Goal: Task Accomplishment & Management: Use online tool/utility

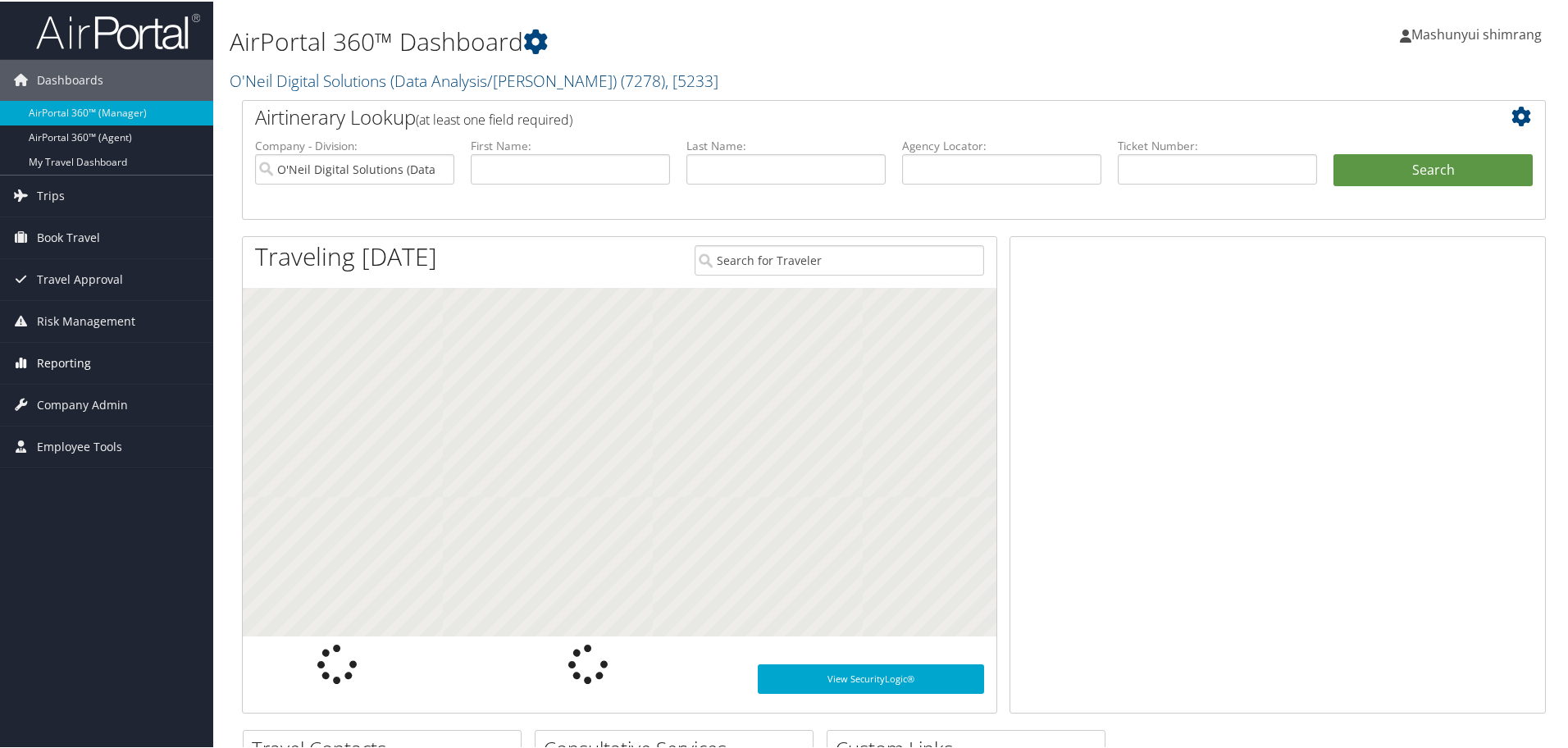
click at [74, 368] on span "Reporting" at bounding box center [64, 362] width 54 height 41
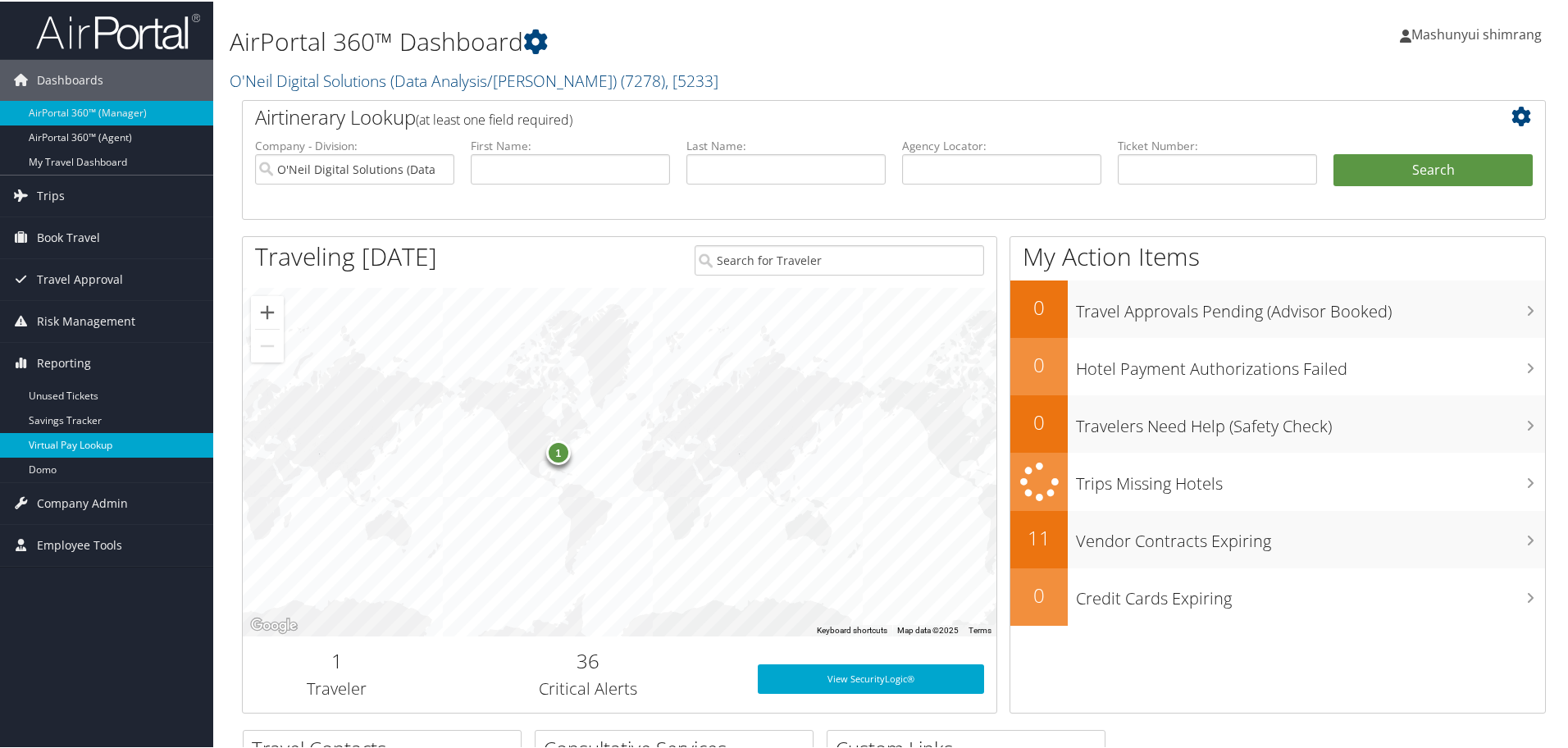
click at [79, 437] on link "Virtual Pay Lookup" at bounding box center [106, 444] width 213 height 25
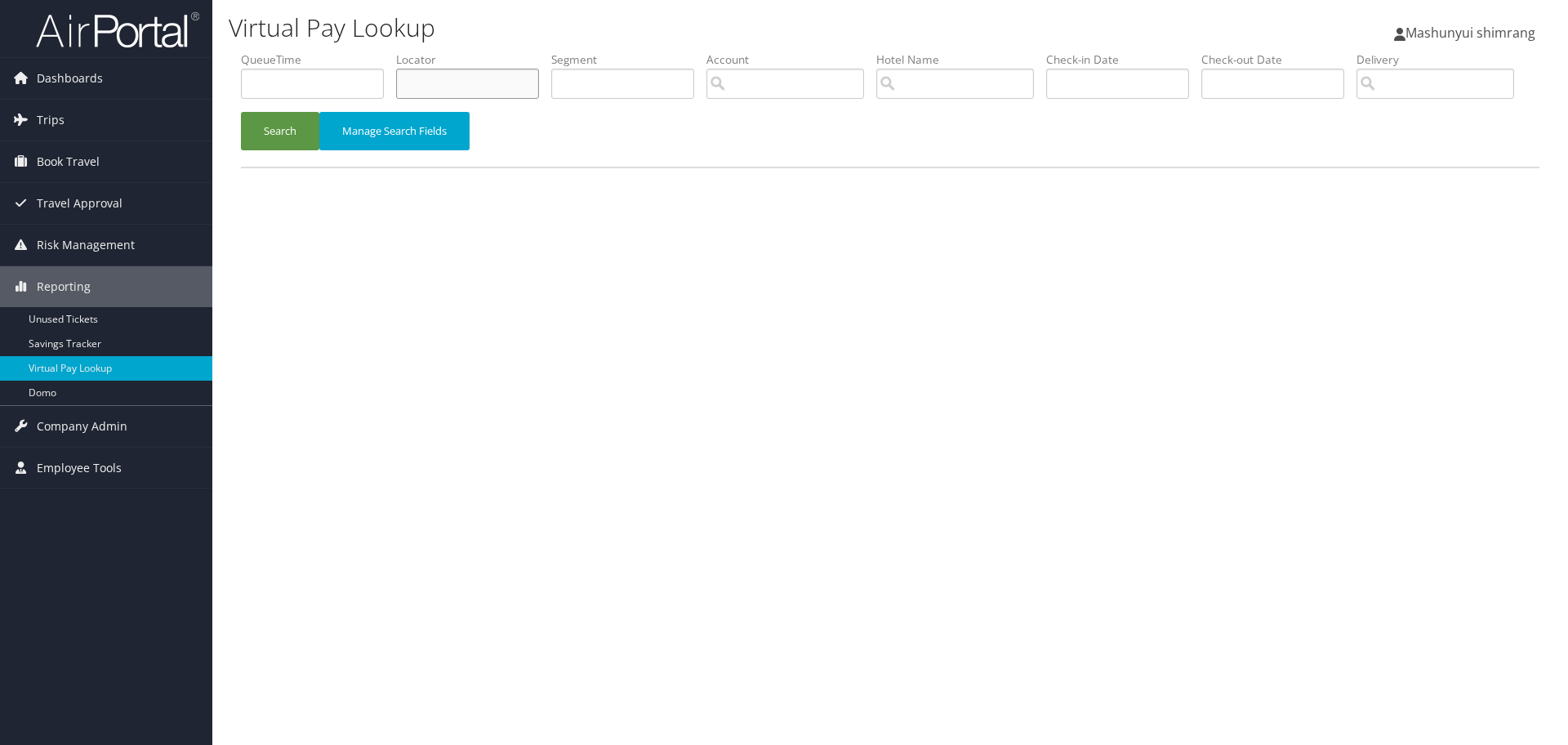
click at [476, 94] on input "text" at bounding box center [468, 84] width 143 height 30
paste input "QVTWDI"
type input "QVTWDI"
click at [284, 151] on button "Search" at bounding box center [279, 131] width 78 height 39
